Goal: Task Accomplishment & Management: Use online tool/utility

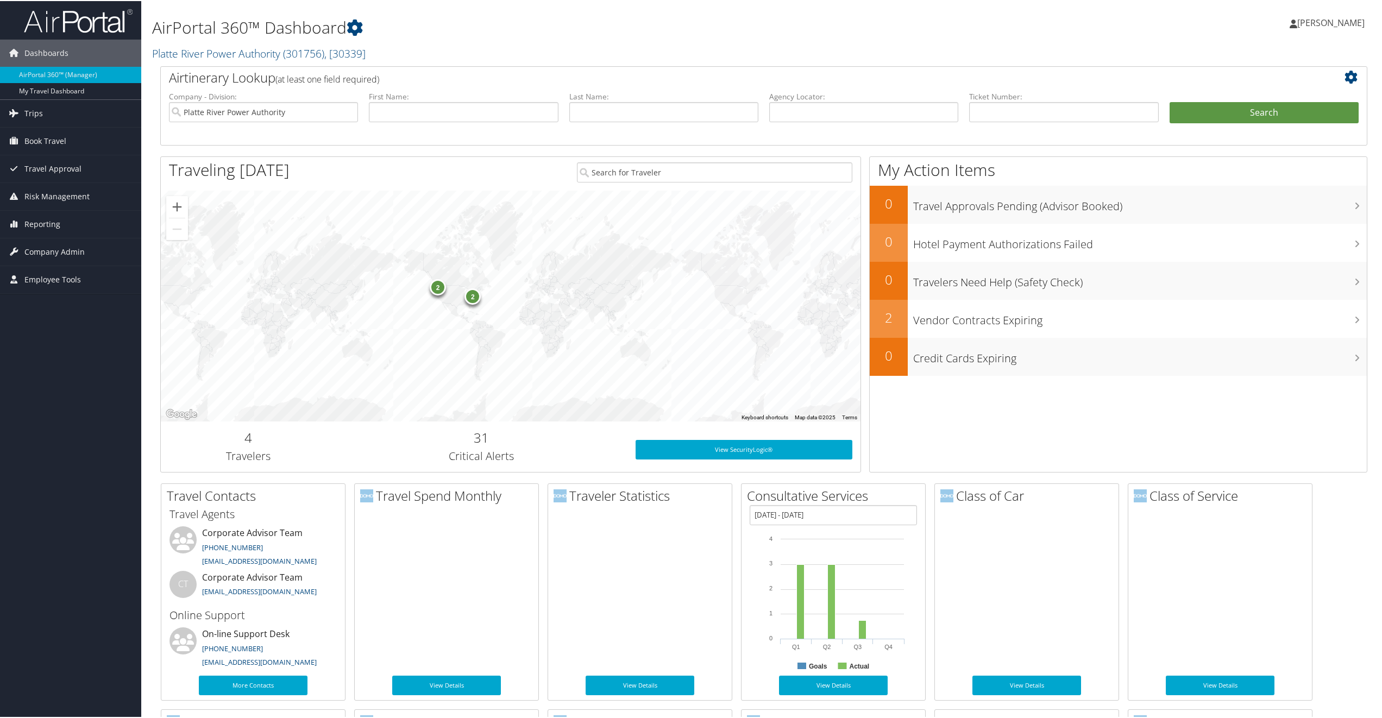
click at [438, 289] on div "2" at bounding box center [438, 286] width 16 height 16
click at [474, 294] on div "2" at bounding box center [472, 296] width 16 height 16
click at [288, 327] on div "2 2 [PERSON_NAME][US_STATE], [GEOGRAPHIC_DATA] [PERSON_NAME], [GEOGRAPHIC_DATA]" at bounding box center [510, 305] width 699 height 231
click at [585, 212] on button "Close" at bounding box center [598, 205] width 26 height 26
click at [433, 287] on div "2" at bounding box center [438, 287] width 16 height 16
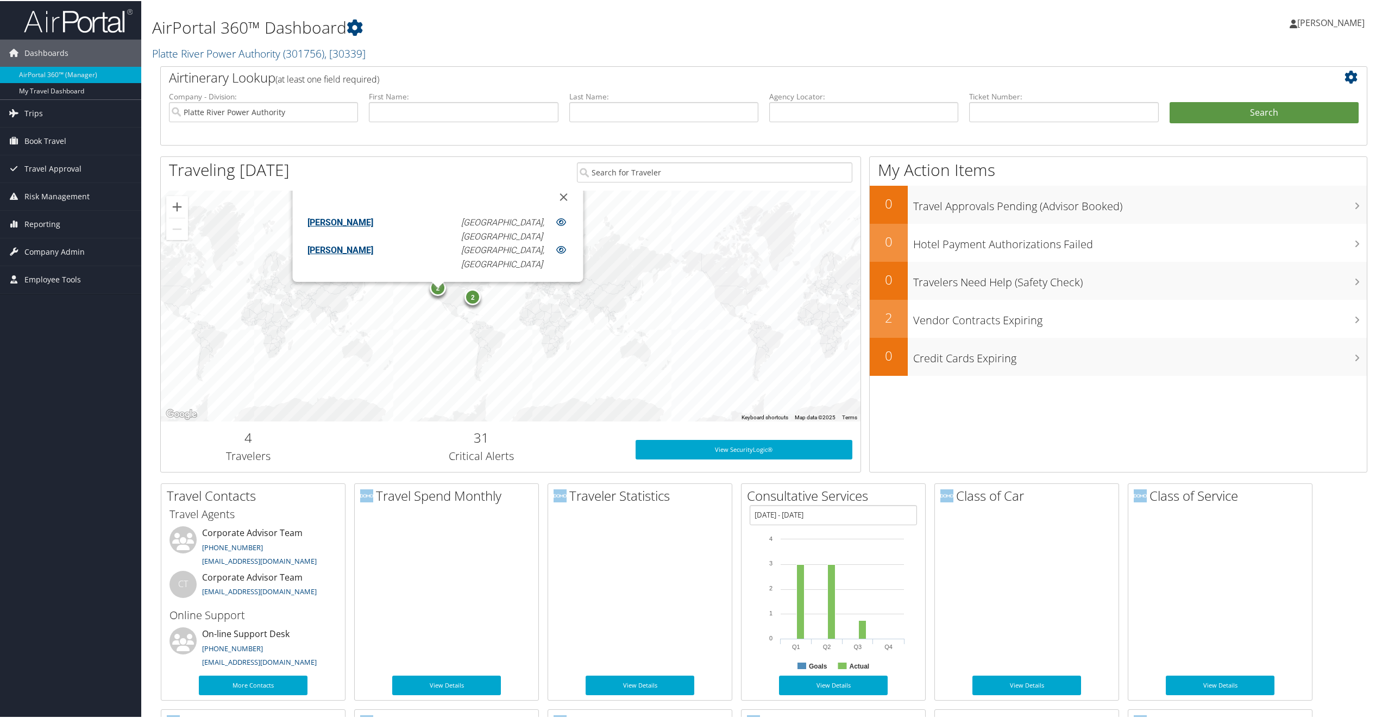
click at [433, 287] on div "2" at bounding box center [438, 287] width 16 height 16
click at [342, 300] on div "2 2 [PERSON_NAME] [GEOGRAPHIC_DATA], WA [PERSON_NAME] Seattle, [GEOGRAPHIC_DATA]" at bounding box center [510, 305] width 699 height 231
click at [47, 138] on span "Book Travel" at bounding box center [45, 140] width 42 height 27
click at [51, 172] on link "Book/Manage Online Trips" at bounding box center [70, 178] width 141 height 16
